Goal: Task Accomplishment & Management: Use online tool/utility

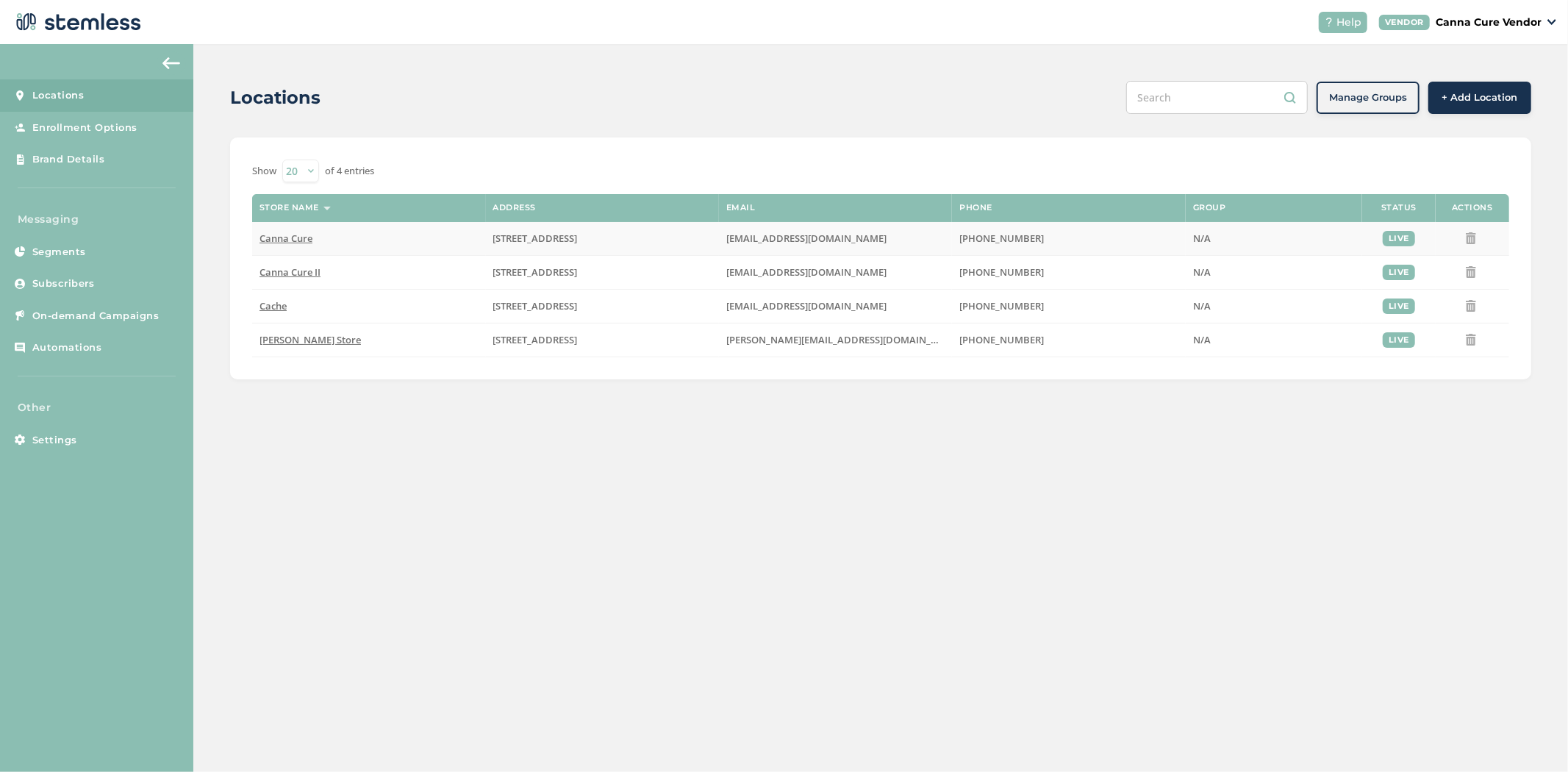
click at [275, 243] on span "Canna Cure" at bounding box center [285, 238] width 53 height 13
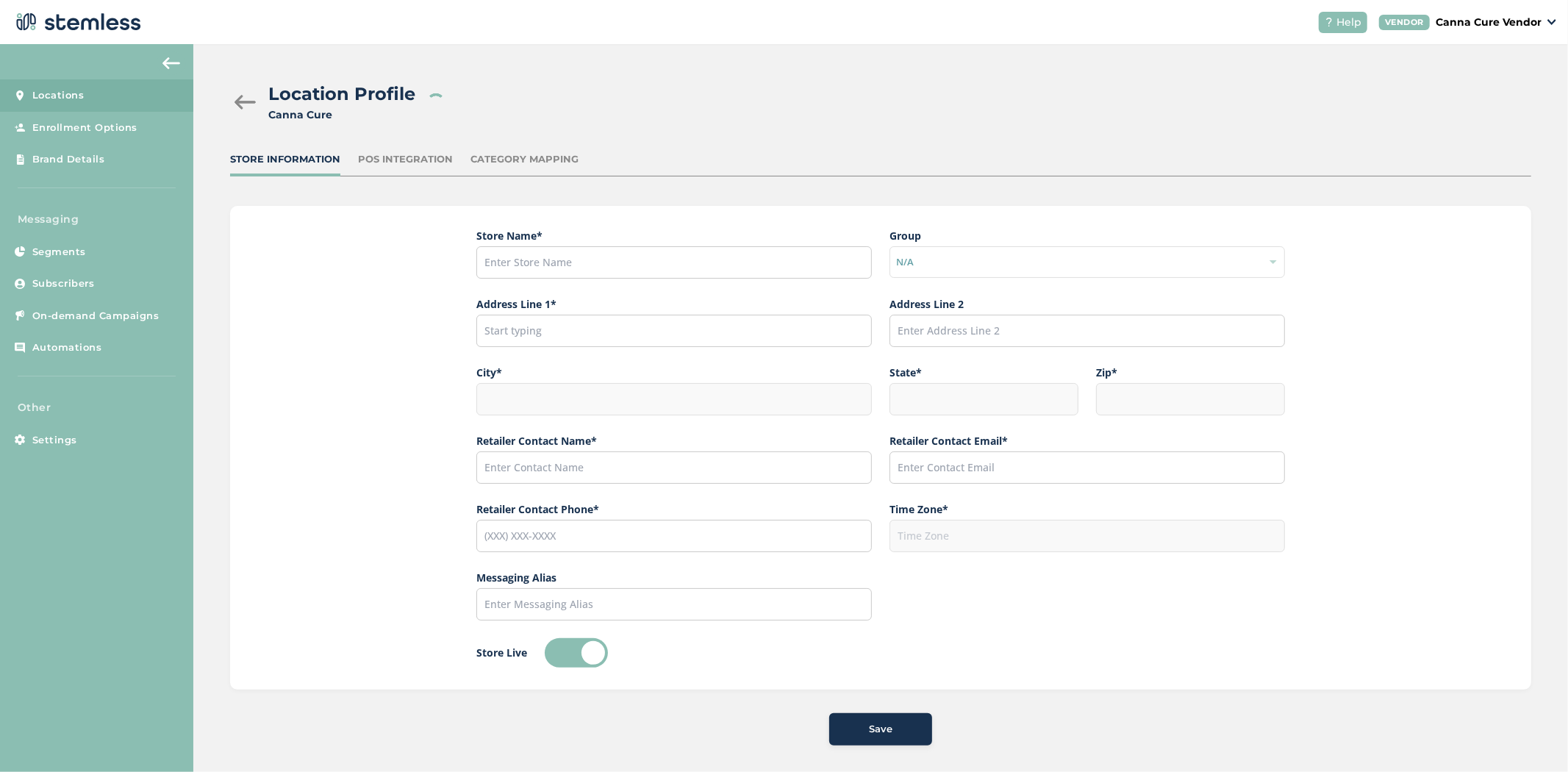
type input "Canna Cure"
type input "[STREET_ADDRESS]"
type input "[PERSON_NAME]"
type input "OK"
type input "73505"
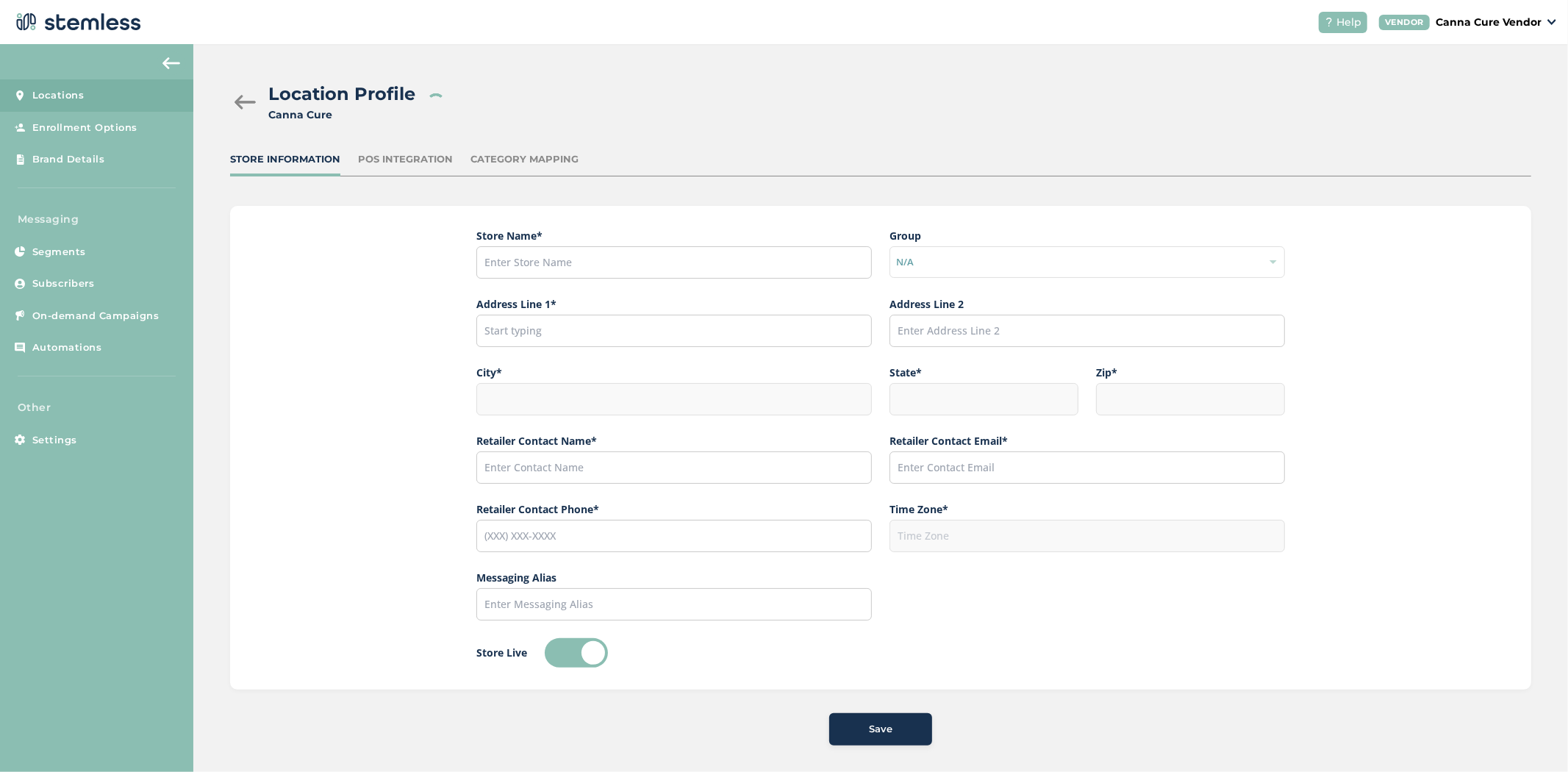
type input "Linnelle"
type input "[EMAIL_ADDRESS][DOMAIN_NAME]"
type input "[PHONE_NUMBER]"
type input "America/[GEOGRAPHIC_DATA]"
type input "CanCure"
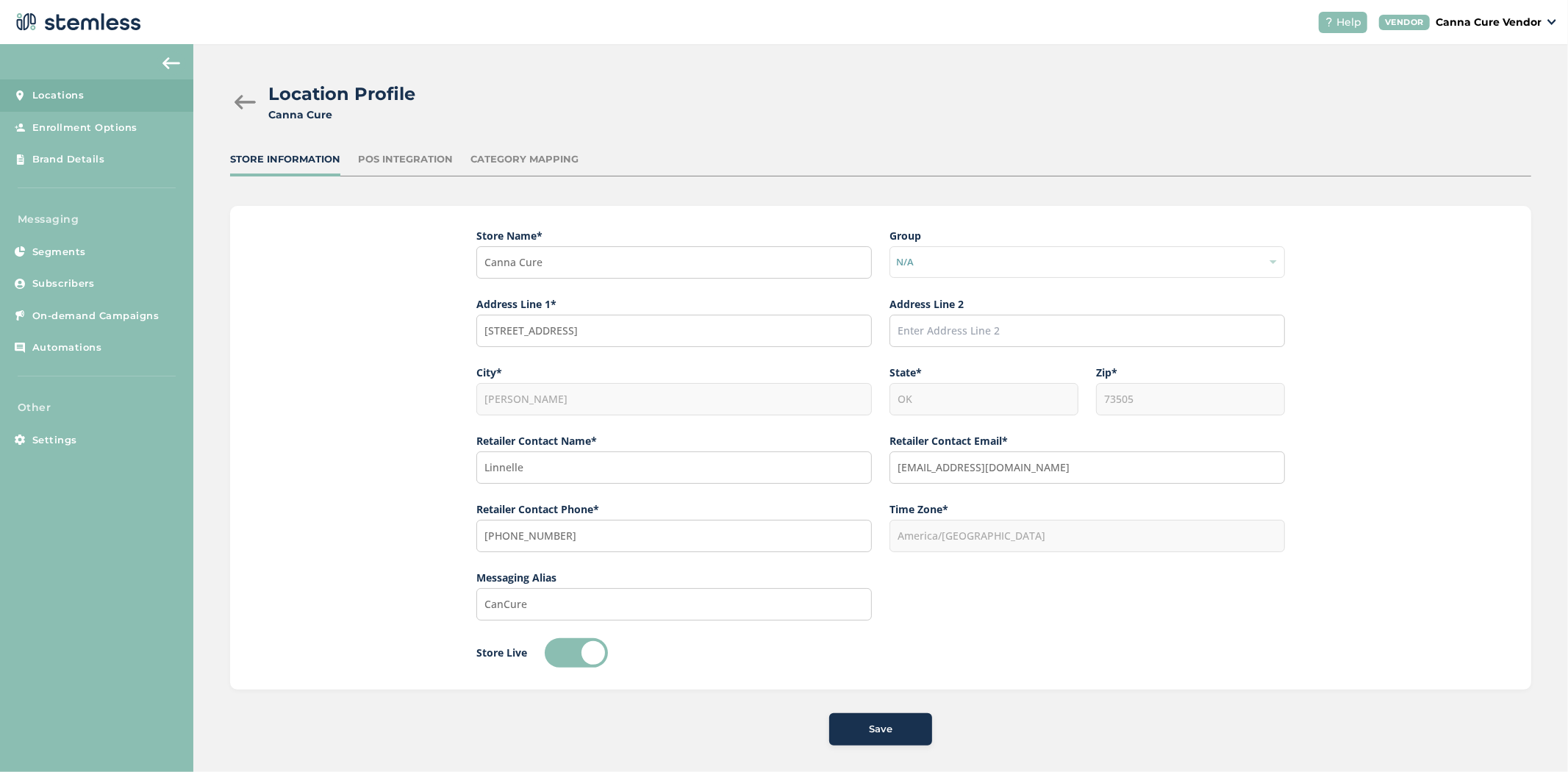
click at [410, 157] on div "POS Integration" at bounding box center [405, 159] width 95 height 15
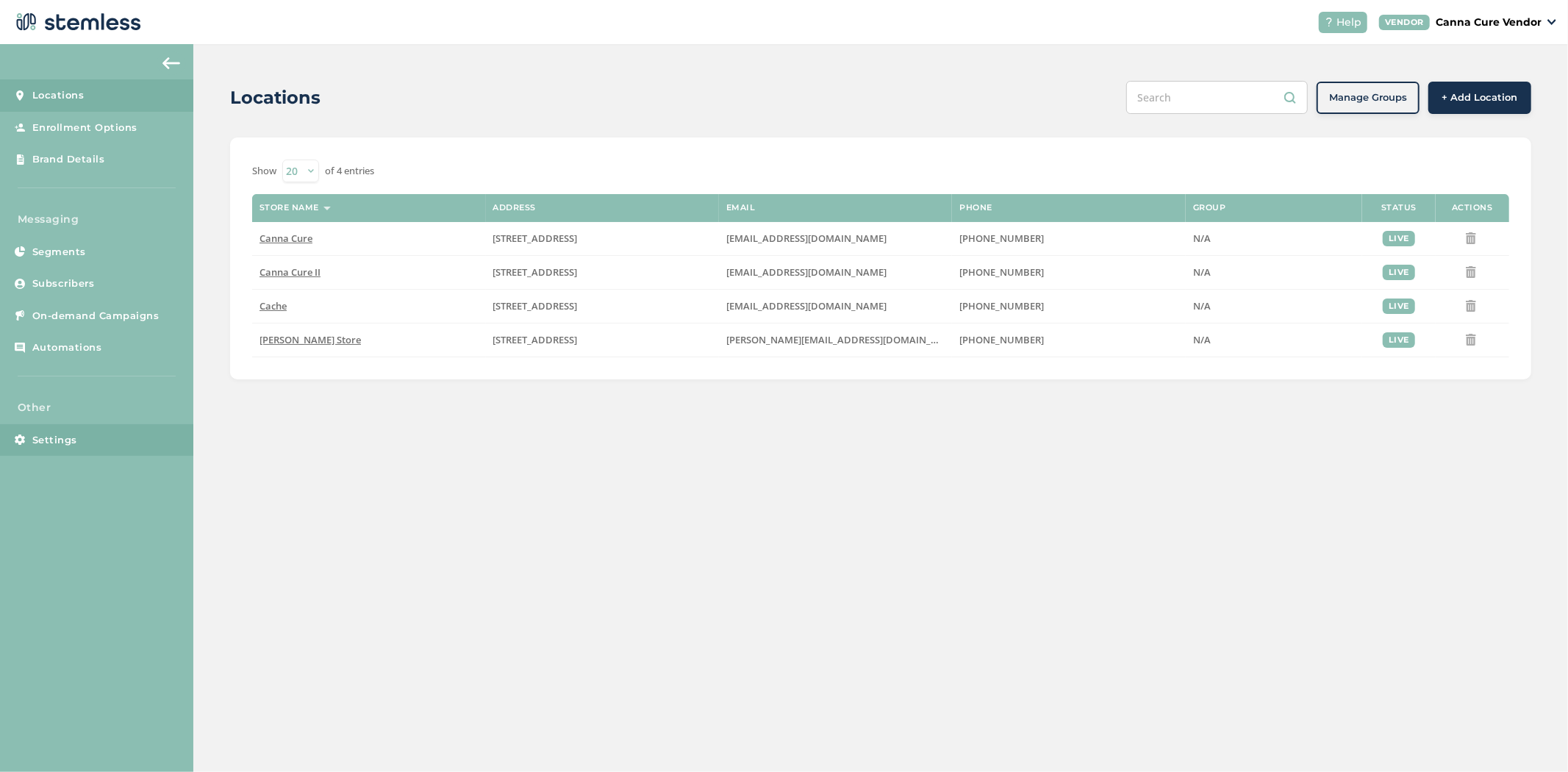
click at [90, 442] on link "Settings" at bounding box center [97, 440] width 193 height 33
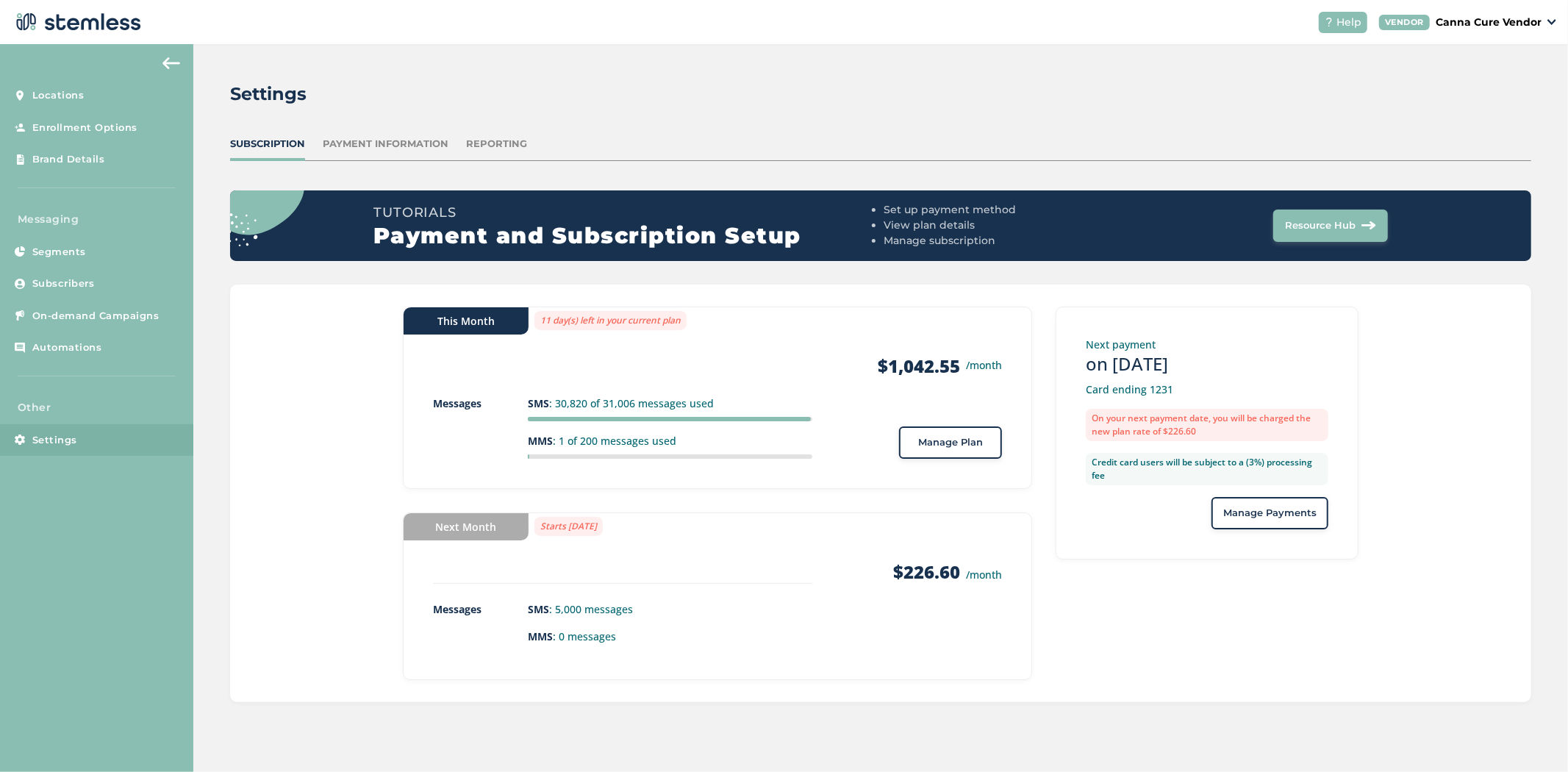
click at [942, 440] on span "Manage Plan" at bounding box center [950, 443] width 65 height 15
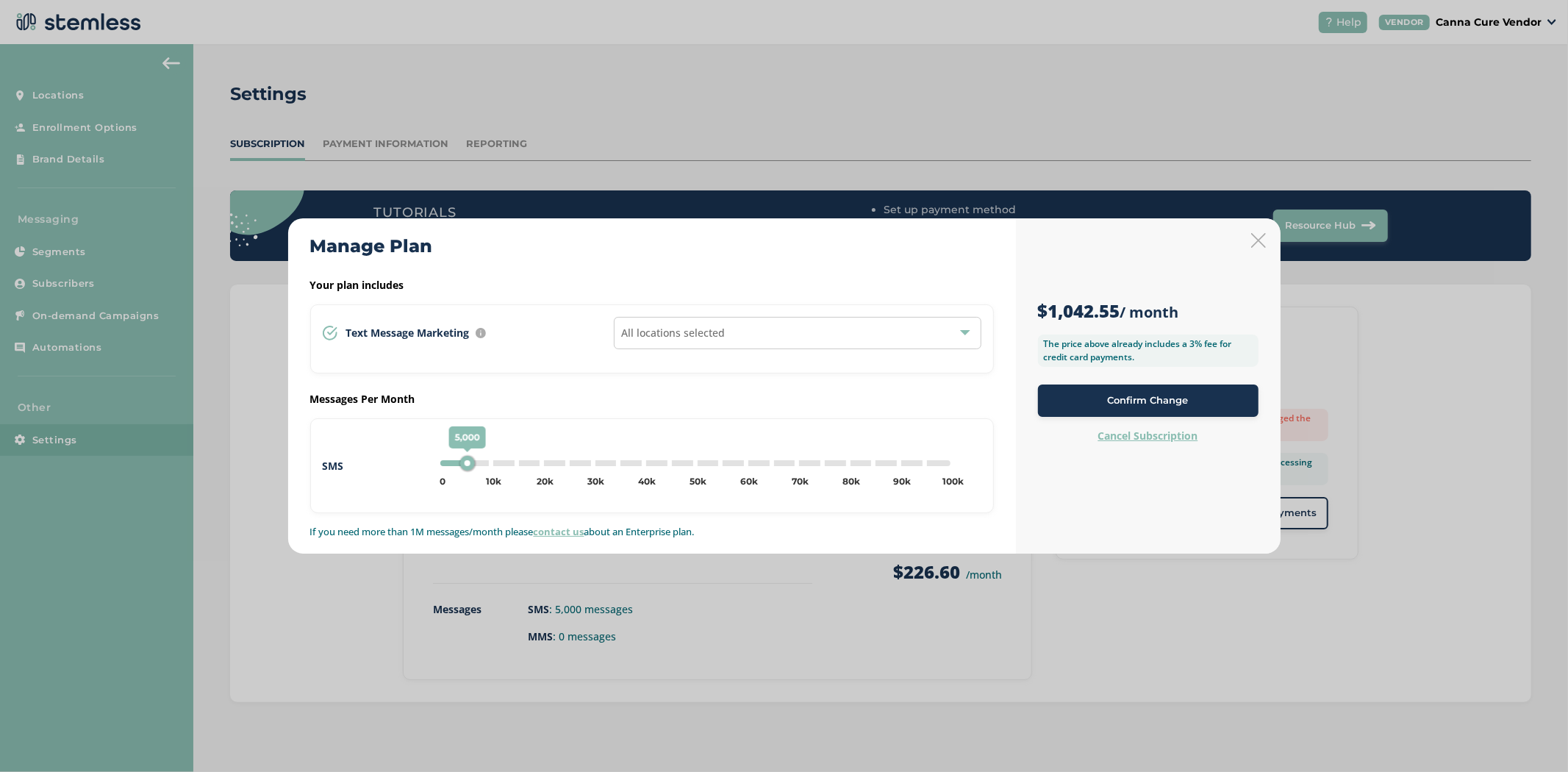
click at [780, 323] on div "All locations selected" at bounding box center [797, 333] width 368 height 33
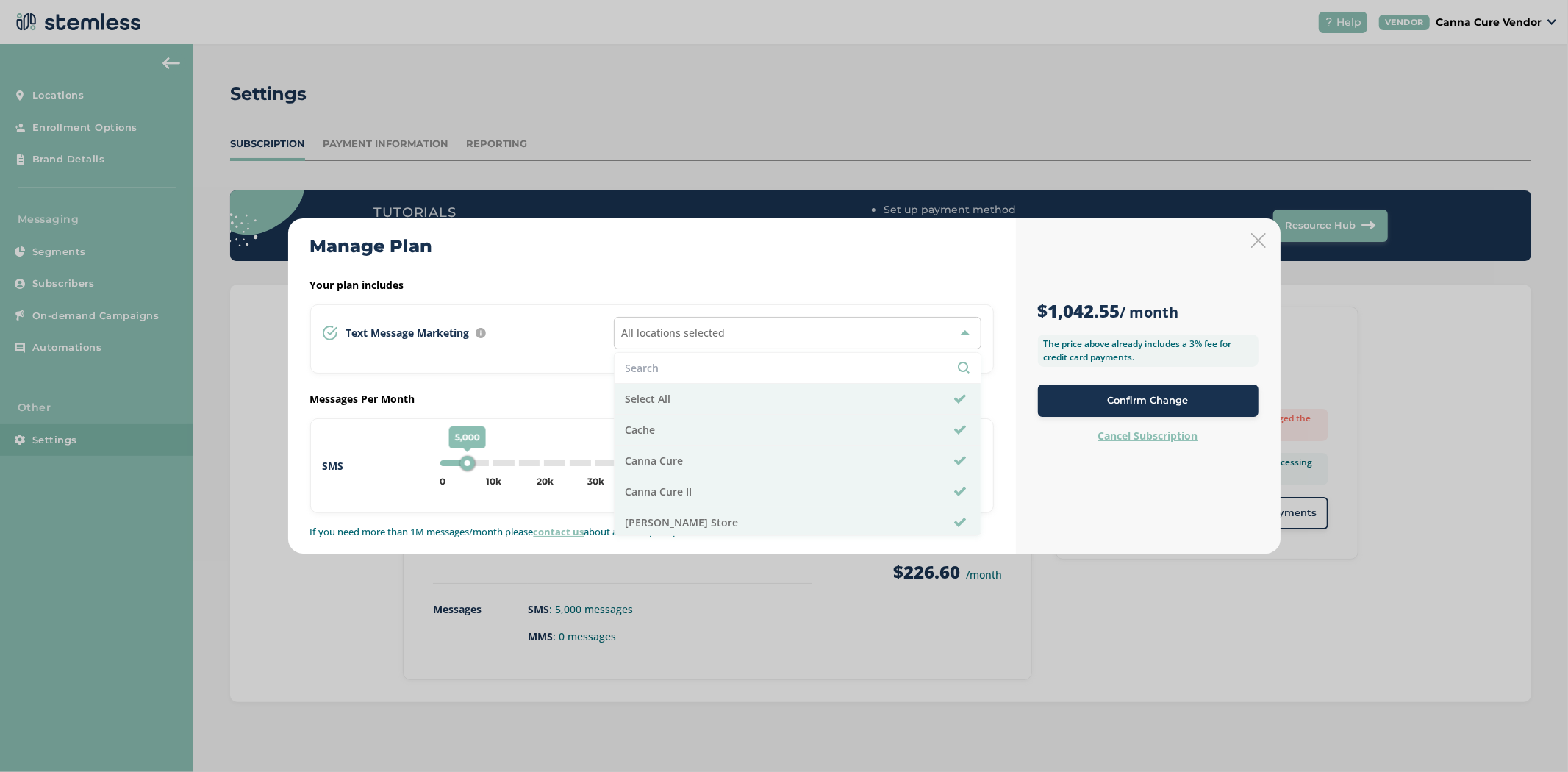
click at [1268, 246] on div "$1,042.55 / month The price above already includes a 3% fee for credit card pay…" at bounding box center [1148, 386] width 264 height 336
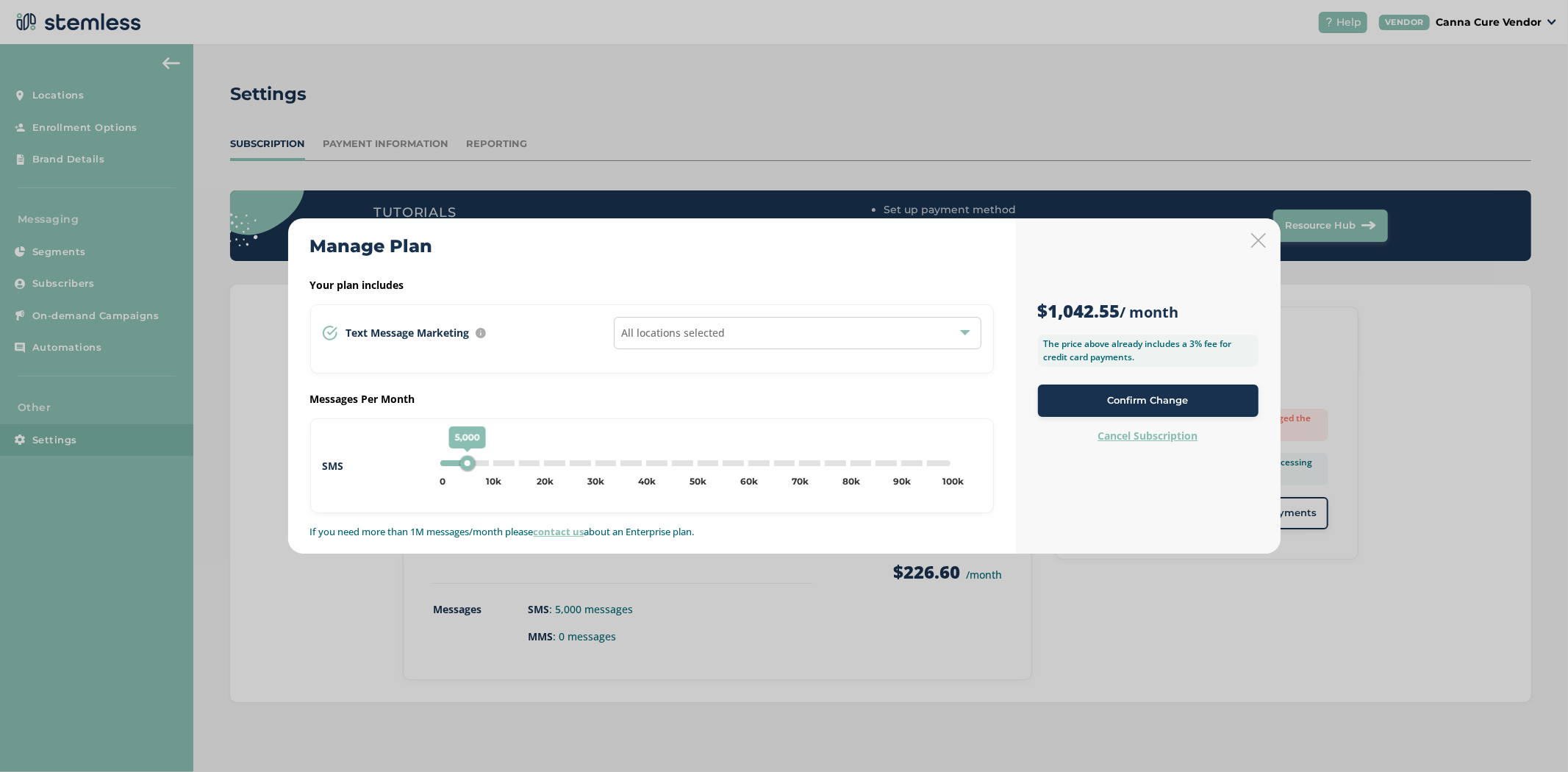
click at [1259, 240] on icon at bounding box center [1259, 241] width 15 height 15
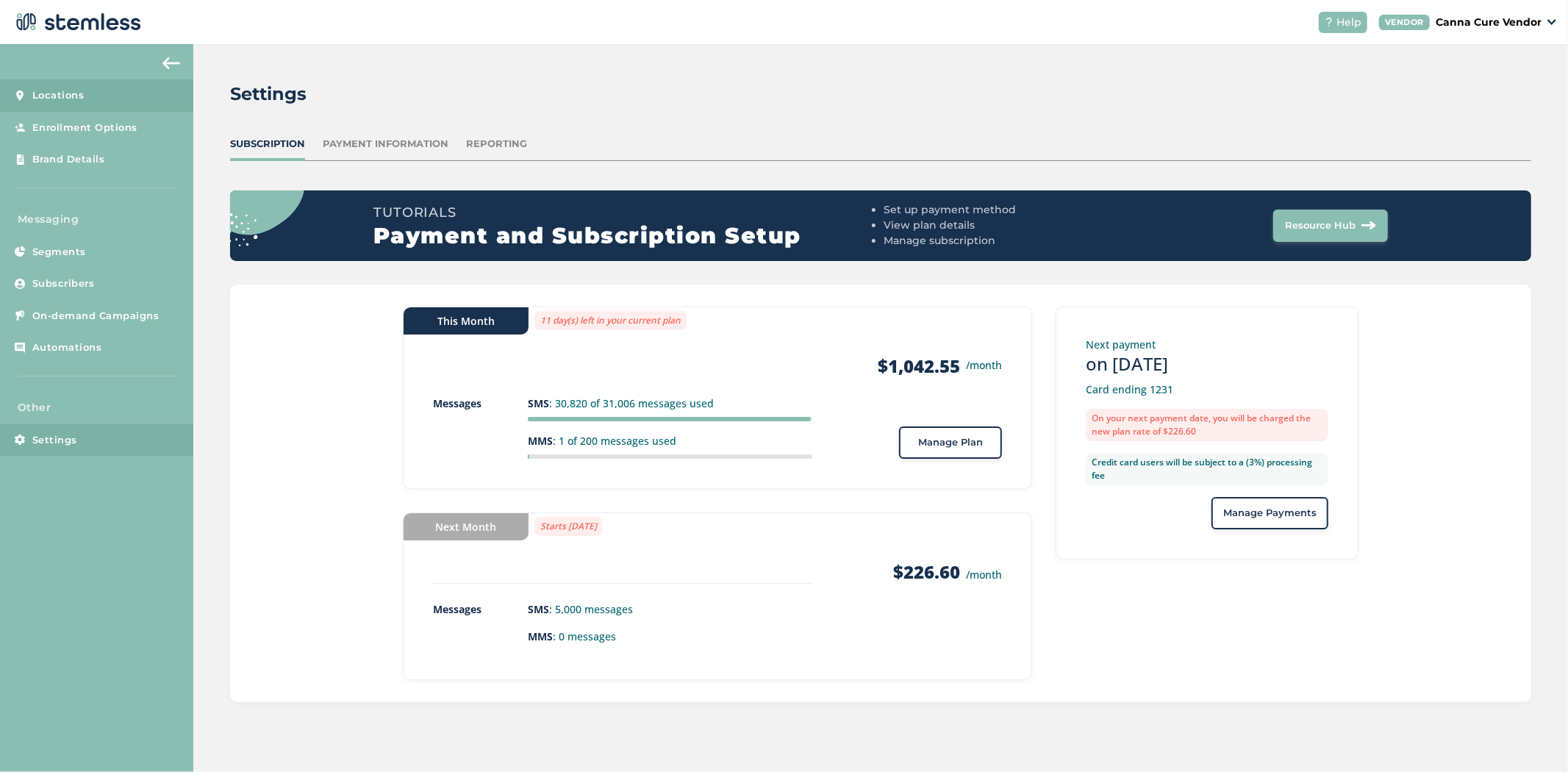
click at [122, 86] on link "Locations" at bounding box center [97, 96] width 193 height 33
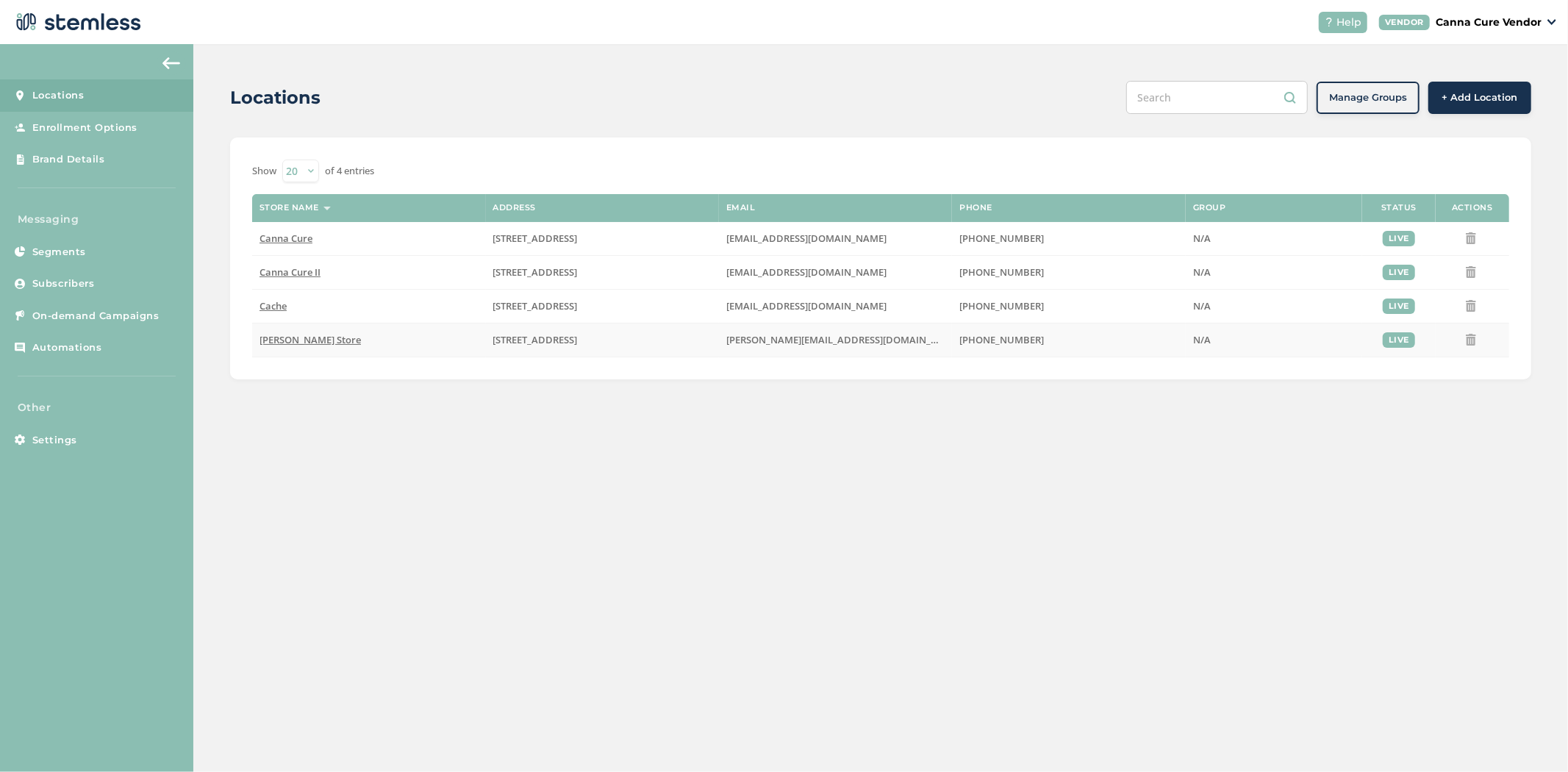
click at [320, 339] on span "[PERSON_NAME] Store" at bounding box center [310, 340] width 102 height 13
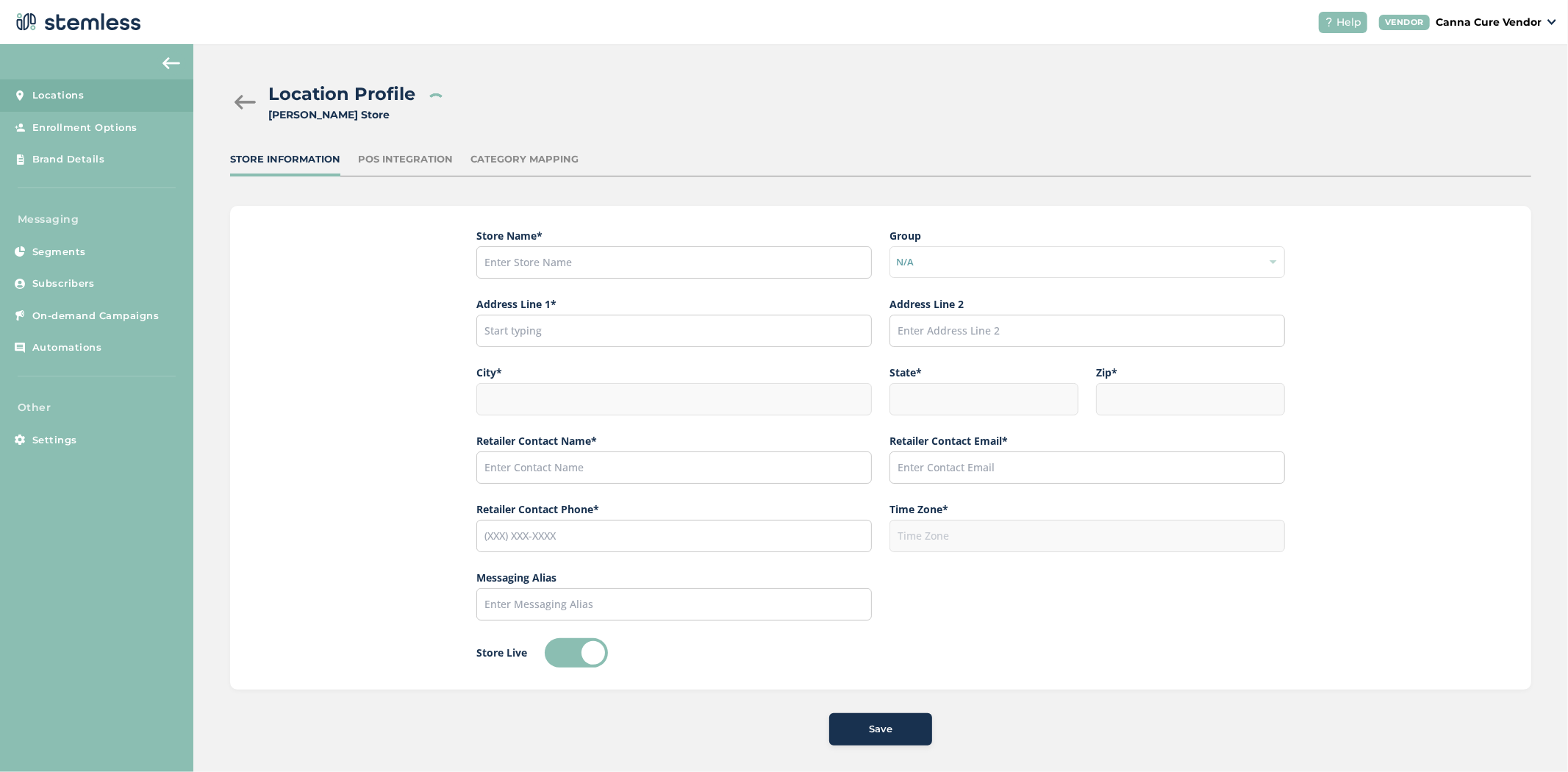
type input "[PERSON_NAME] Store"
type input "[STREET_ADDRESS]"
type input "Edmond"
type input "OK"
type input "73034"
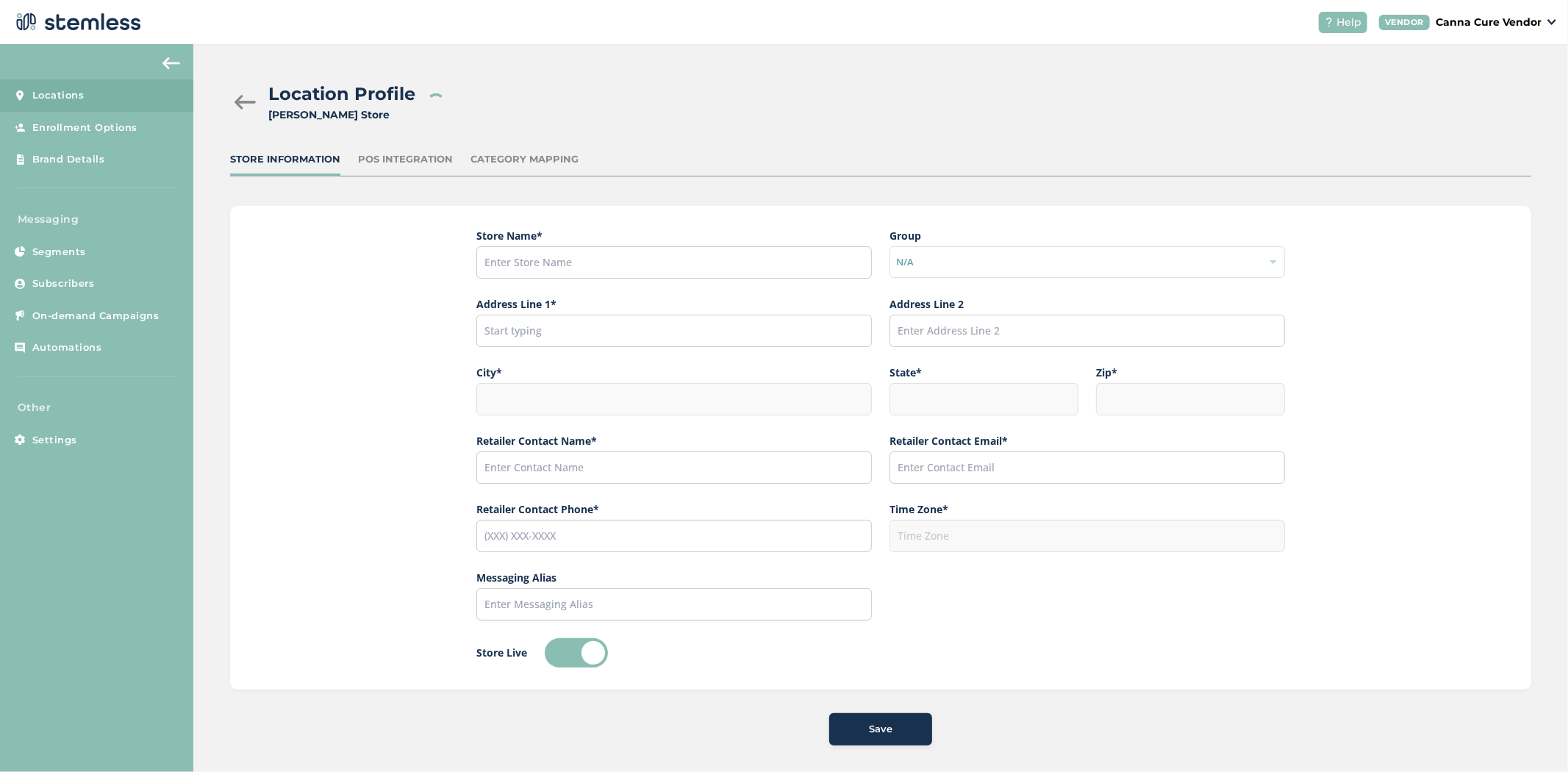
type input "Canna Cure"
type input "[PERSON_NAME][EMAIL_ADDRESS][DOMAIN_NAME]"
type input "[PHONE_NUMBER]"
type input "America/[GEOGRAPHIC_DATA]"
click at [385, 152] on div "POS Integration" at bounding box center [405, 159] width 95 height 15
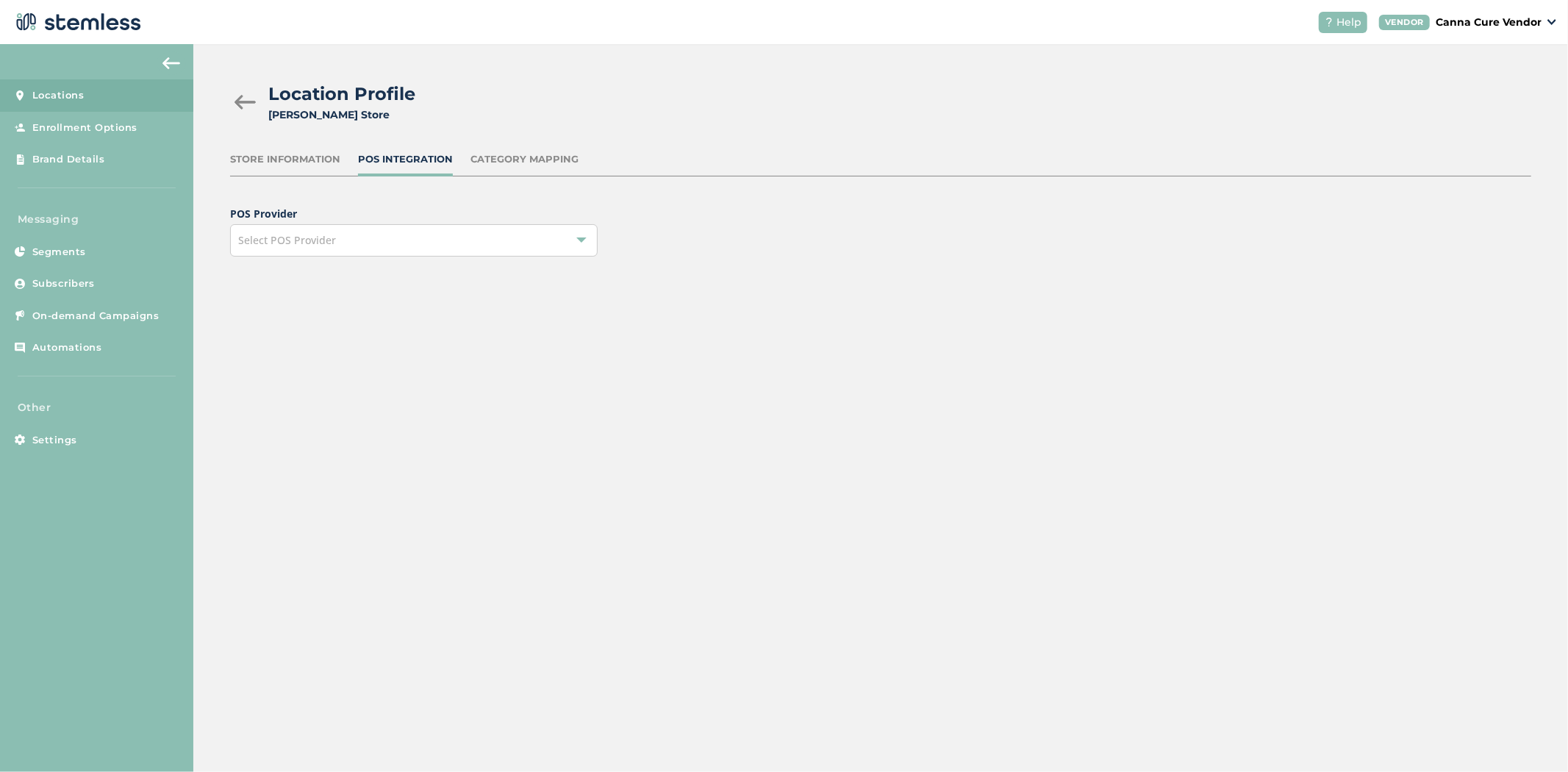
click at [358, 231] on div "Select POS Provider" at bounding box center [414, 240] width 368 height 33
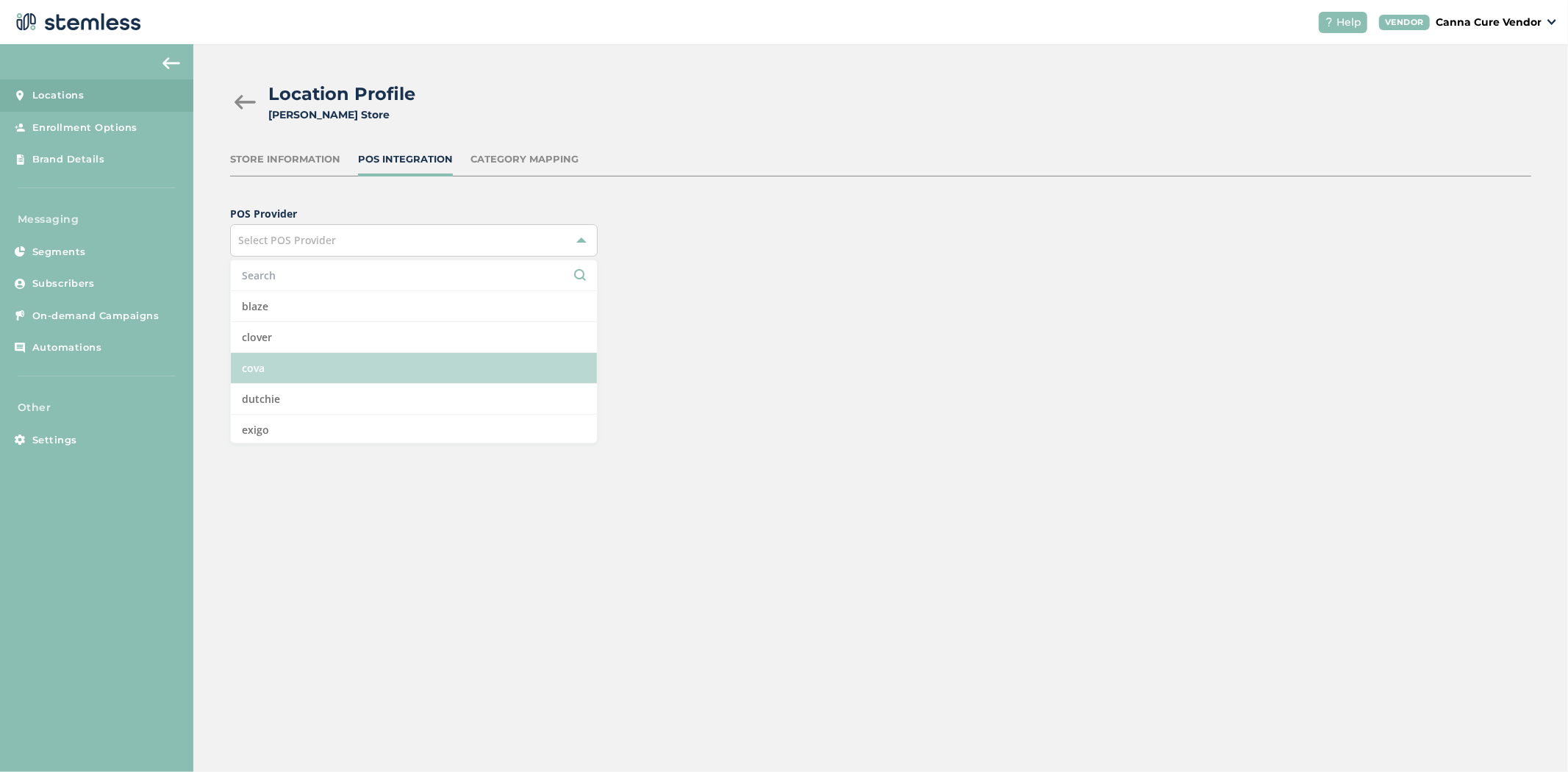
click at [304, 365] on li "cova" at bounding box center [414, 368] width 366 height 31
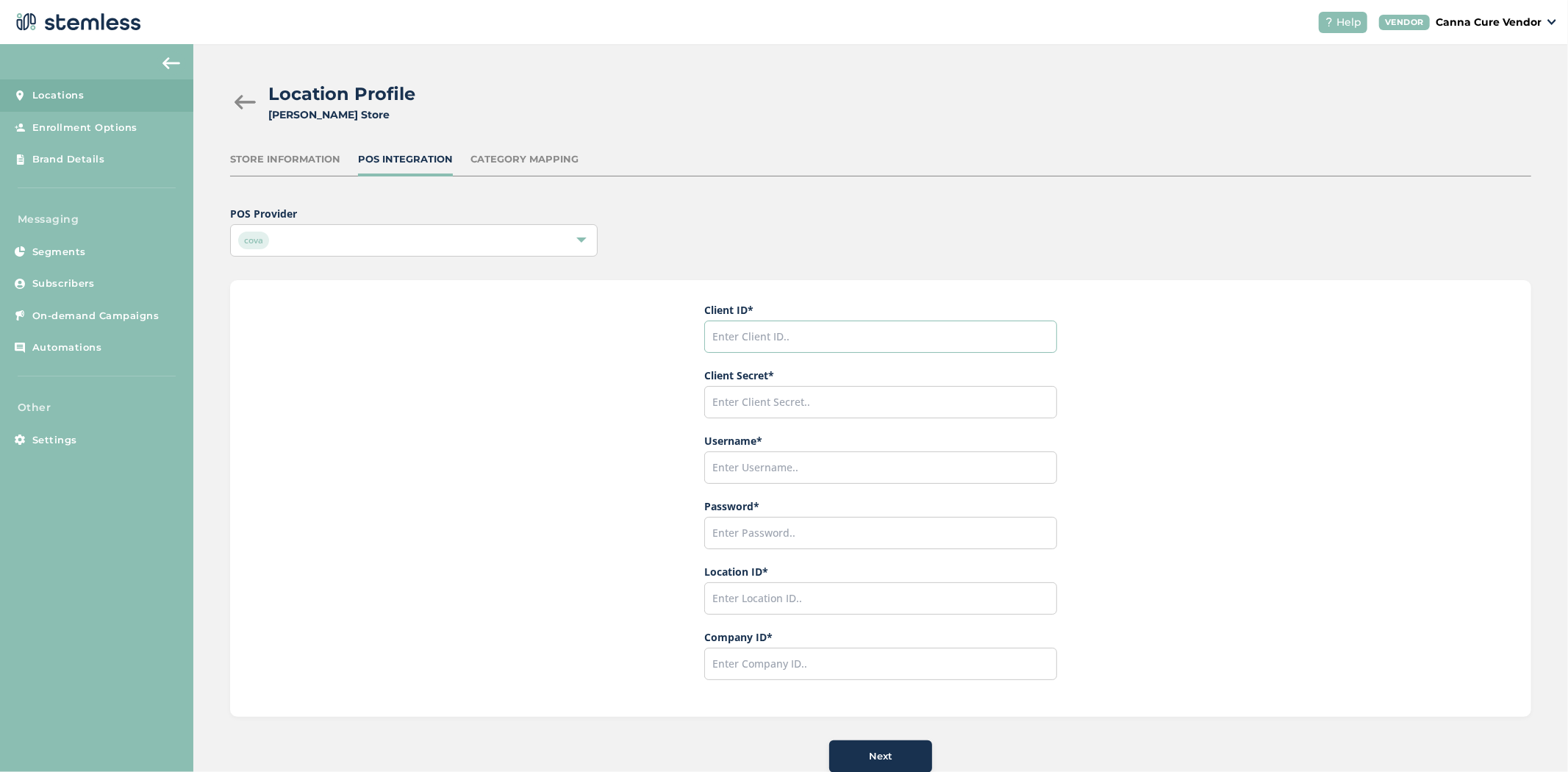
click at [733, 322] on input "text" at bounding box center [881, 336] width 353 height 33
click at [834, 327] on input "text" at bounding box center [881, 336] width 353 height 33
paste input "CannaCureDispensary.Stemless"
type input "CannaCureDispensary.Stemless"
click at [822, 398] on input "text" at bounding box center [881, 402] width 353 height 33
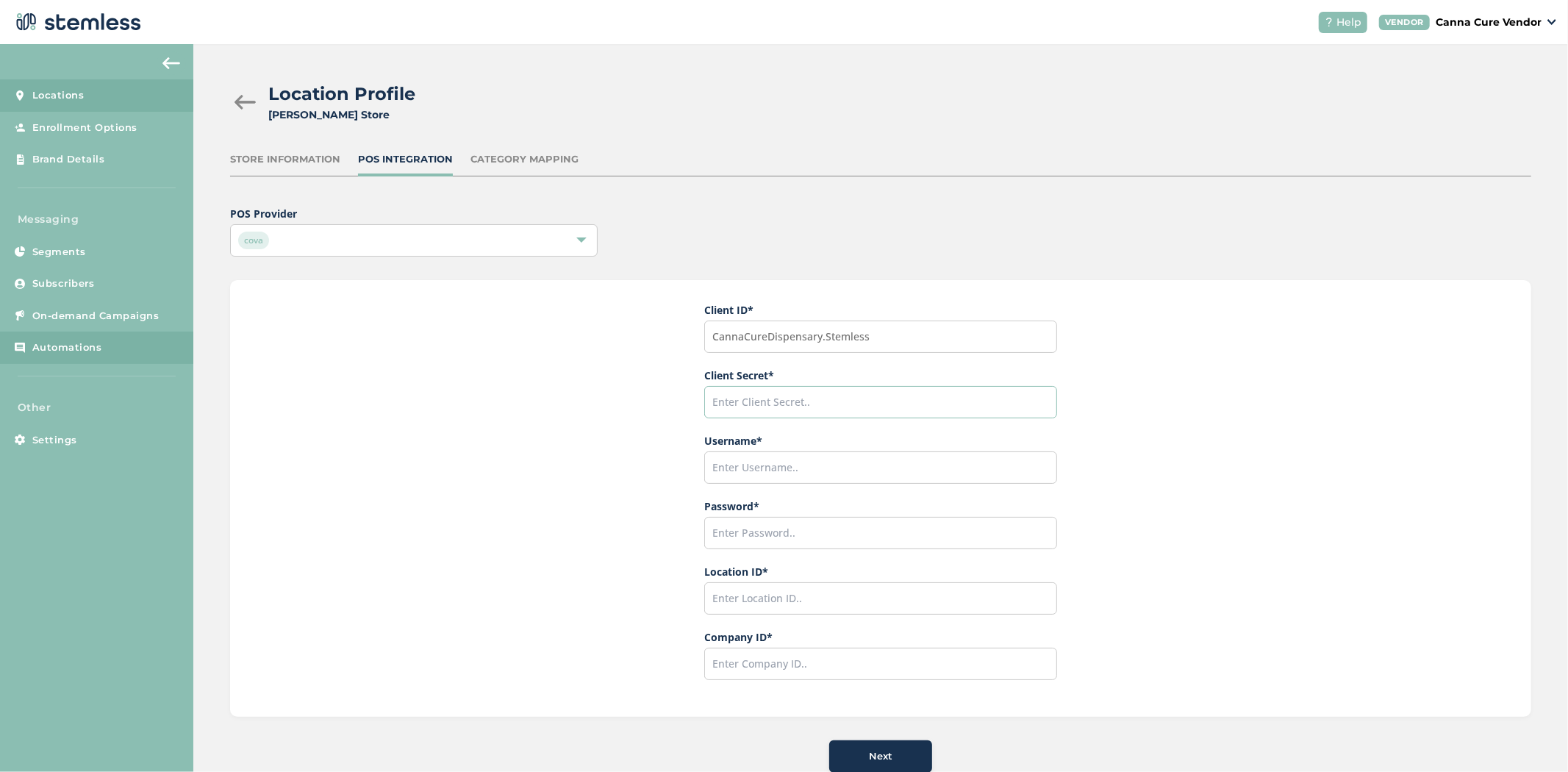
paste input "aWHzz8KY7RefsLK07bTISEq9"
type input "aWHzz8KY7RefsLK07bTISEq9"
drag, startPoint x: 753, startPoint y: 464, endPoint x: 735, endPoint y: 485, distance: 27.7
click at [754, 464] on input "text" at bounding box center [881, 467] width 353 height 33
paste input "Stemless.COVA.APIUser.CannaCureDispensary"
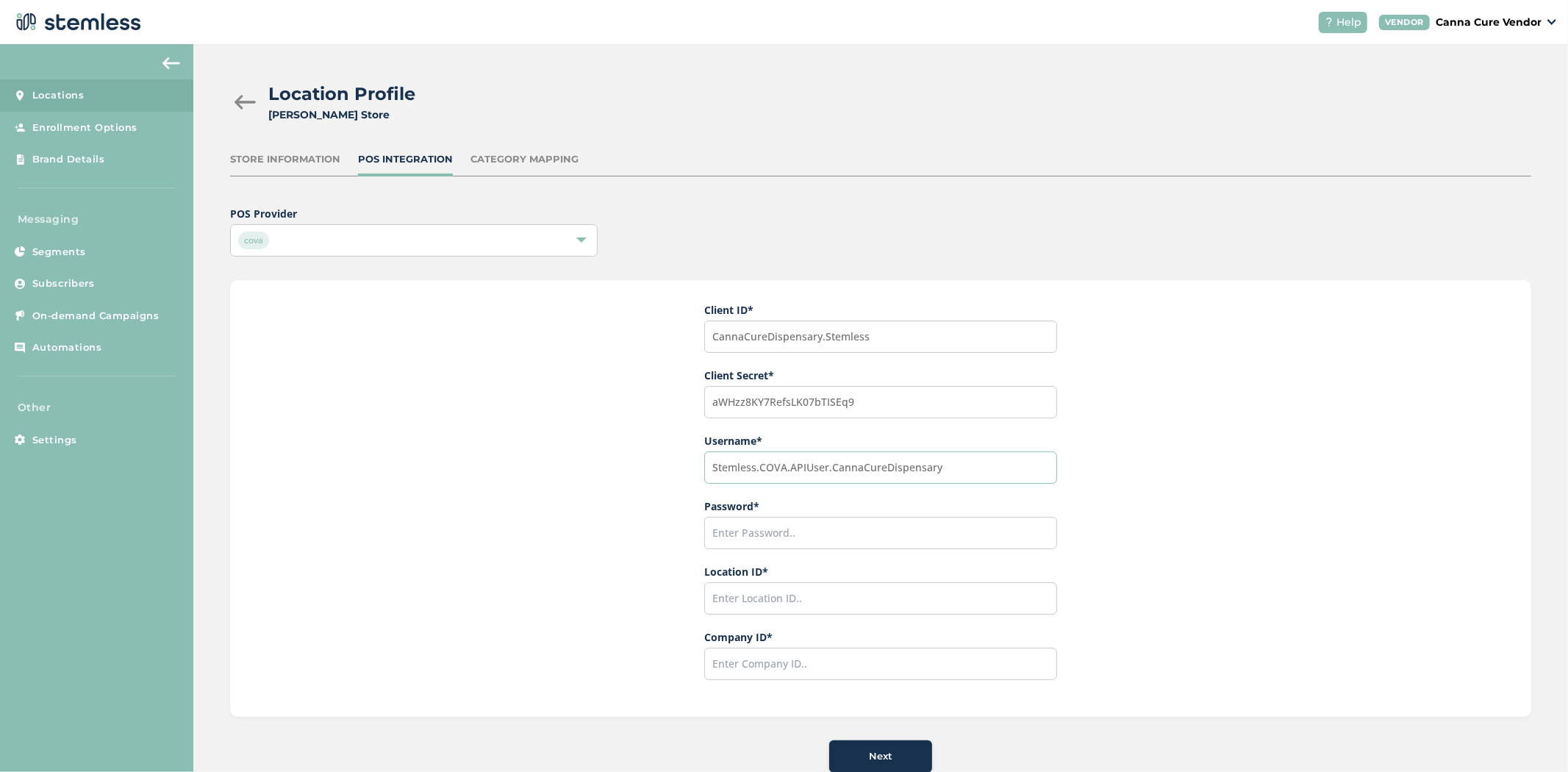
type input "Stemless.COVA.APIUser.CannaCureDispensary"
drag, startPoint x: 744, startPoint y: 548, endPoint x: 751, endPoint y: 544, distance: 8.1
click at [746, 548] on input "text" at bounding box center [881, 533] width 353 height 33
paste input "$lk9YfWjsn"
type input "$lk9YfWjsn"
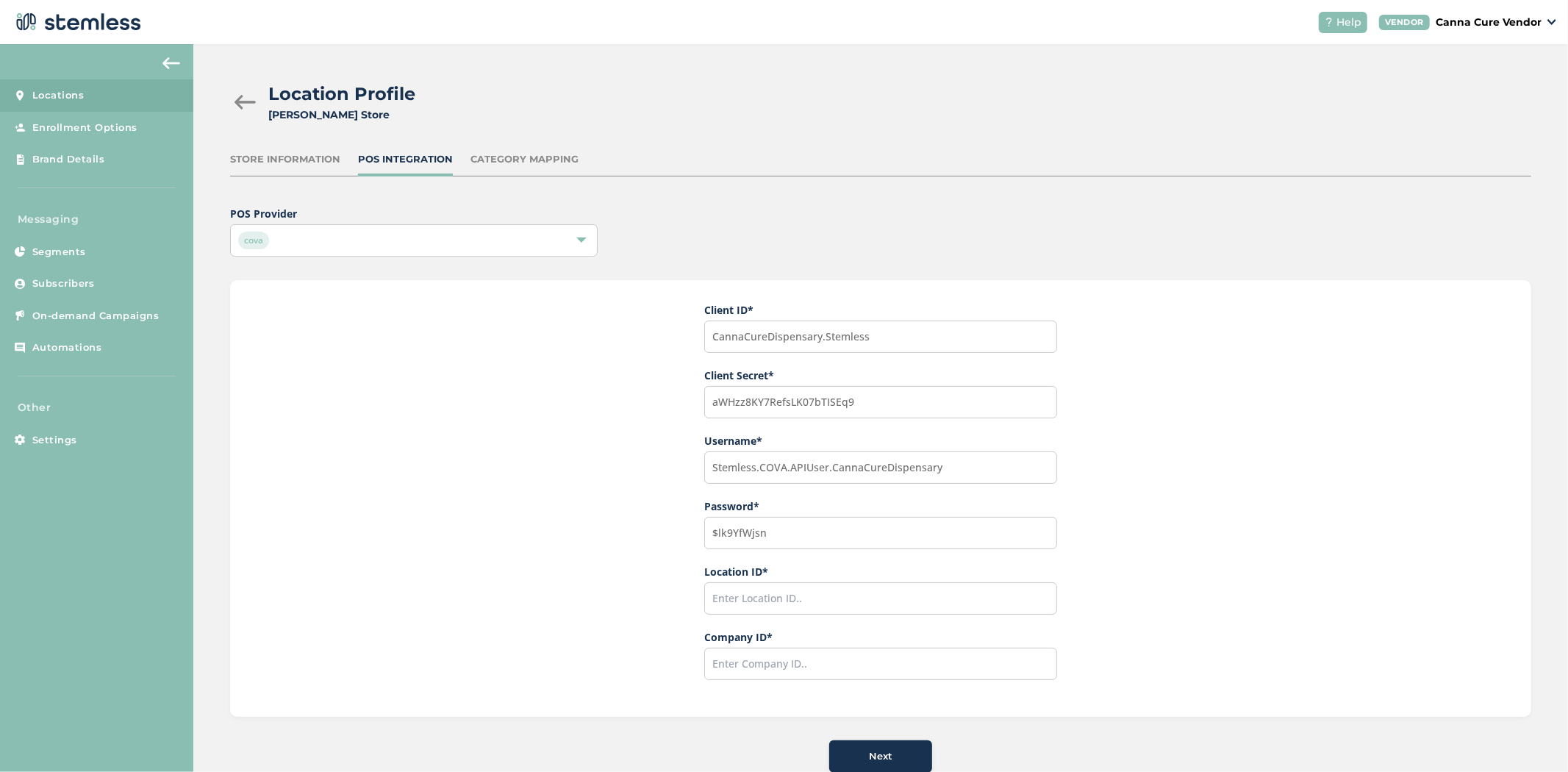
click at [1482, 22] on p "Canna Cure Vendor" at bounding box center [1489, 23] width 106 height 15
click at [1486, 98] on link "Logout" at bounding box center [1504, 106] width 72 height 15
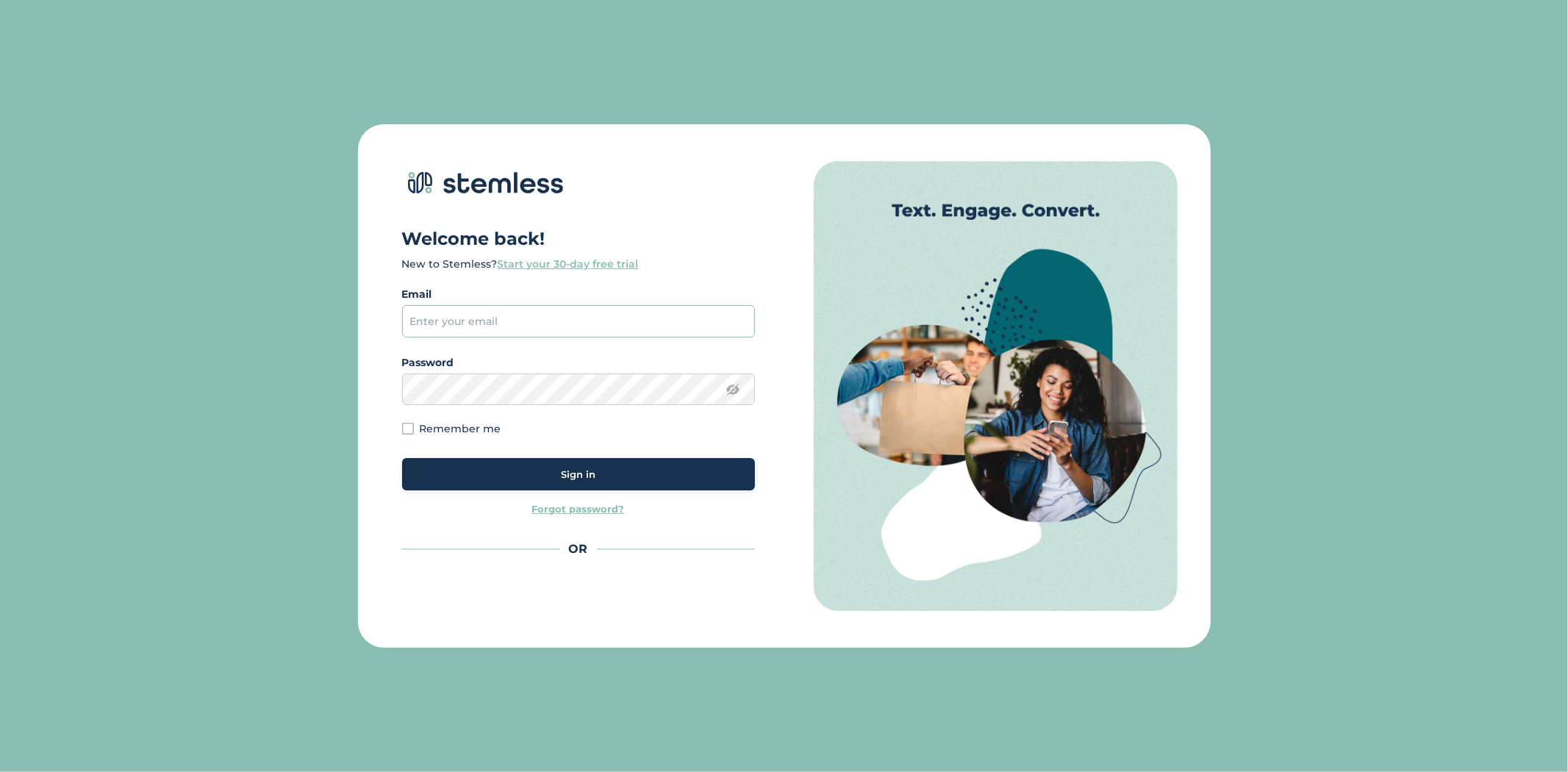
click at [547, 332] on input "email" at bounding box center [578, 321] width 353 height 33
type input "brian+1@stemless.co"
click at [661, 467] on div "Sign in" at bounding box center [578, 475] width 329 height 15
